Goal: Task Accomplishment & Management: Complete application form

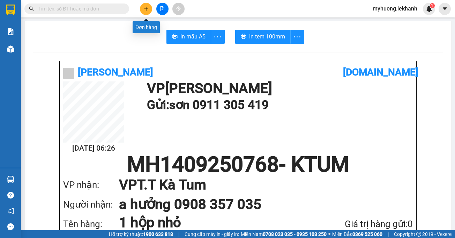
click at [147, 9] on icon "plus" at bounding box center [146, 8] width 5 height 5
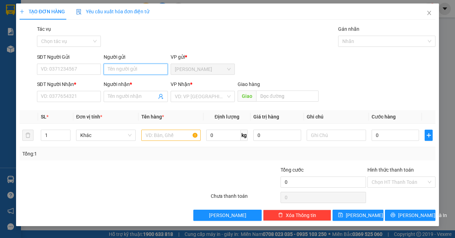
click at [144, 70] on input "Người gửi" at bounding box center [136, 69] width 64 height 11
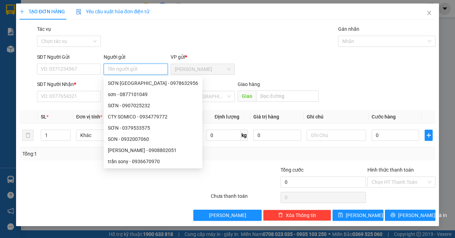
click at [259, 138] on body "Kết quả tìm kiếm ( 0 ) Bộ lọc No Data myhuong.lekhanh 1 Báo cáo Báo cáo dòng ti…" at bounding box center [227, 119] width 455 height 238
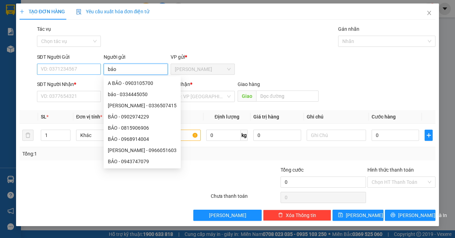
type input "bảo"
click at [90, 68] on input "SĐT Người Gửi" at bounding box center [69, 69] width 64 height 11
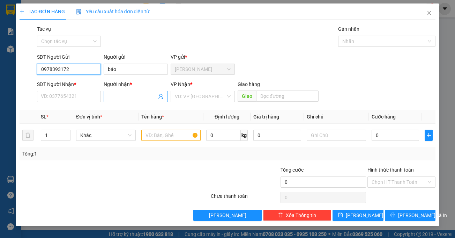
type input "0978393172"
click at [119, 94] on input "Người nhận *" at bounding box center [132, 96] width 49 height 8
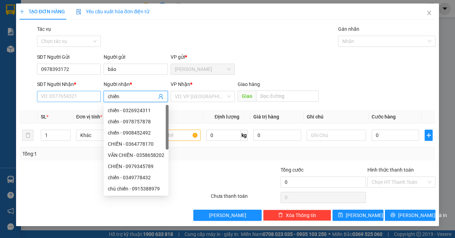
type input "chiến"
click at [91, 100] on input "SĐT Người Nhận *" at bounding box center [69, 96] width 64 height 11
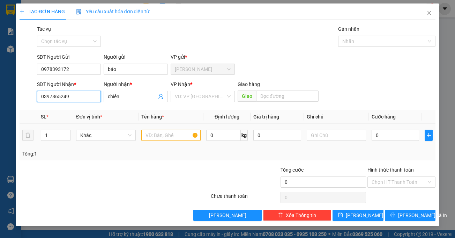
type input "0397865249"
click at [160, 135] on input "text" at bounding box center [170, 134] width 59 height 11
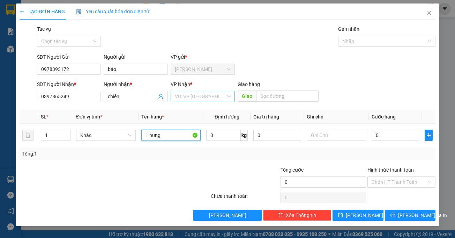
type input "1 hung"
click at [216, 98] on input "search" at bounding box center [200, 96] width 51 height 10
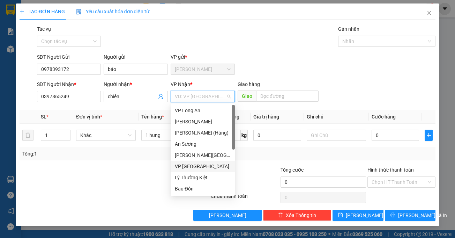
click at [193, 164] on div "VP [GEOGRAPHIC_DATA]" at bounding box center [203, 166] width 56 height 8
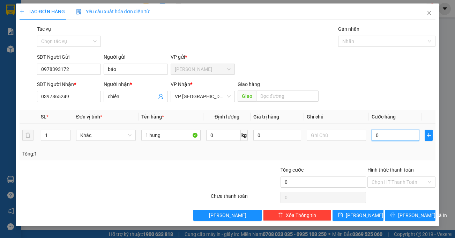
click at [381, 135] on input "0" at bounding box center [395, 134] width 47 height 11
type input "3"
type input "30"
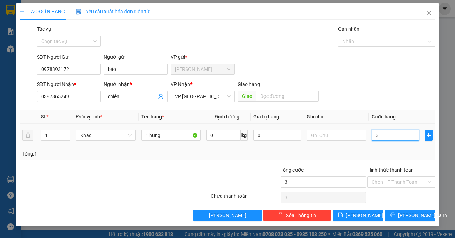
type input "30"
type input "30.000"
click at [329, 151] on div "Tổng: 1" at bounding box center [227, 154] width 411 height 8
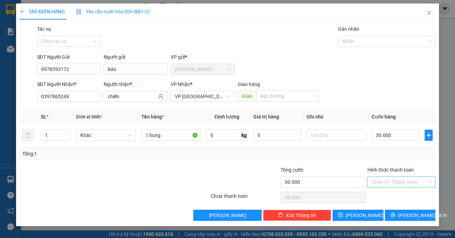
click at [399, 181] on input "Hình thức thanh toán" at bounding box center [399, 182] width 55 height 10
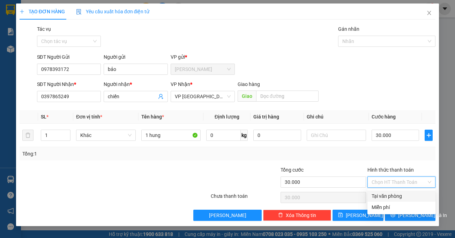
click at [396, 195] on div "Tại văn phòng" at bounding box center [402, 196] width 60 height 8
type input "0"
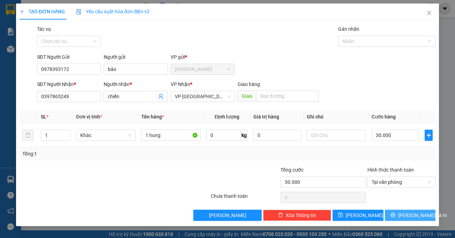
click at [414, 214] on span "[PERSON_NAME] và In" at bounding box center [422, 215] width 49 height 8
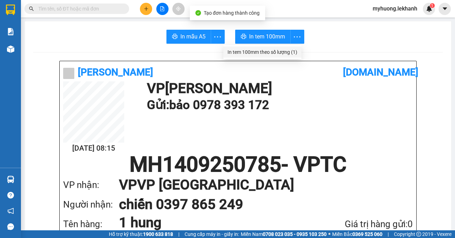
click at [292, 52] on div "In tem 100mm theo số lượng (1)" at bounding box center [263, 52] width 70 height 8
